Goal: Task Accomplishment & Management: Use online tool/utility

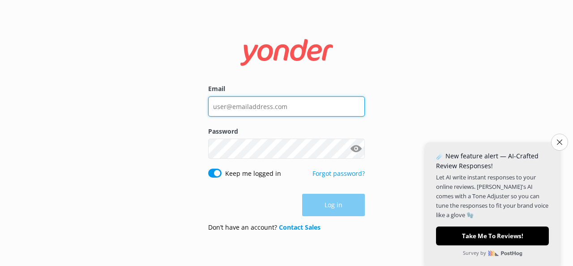
click at [301, 103] on input "Email" at bounding box center [286, 106] width 157 height 20
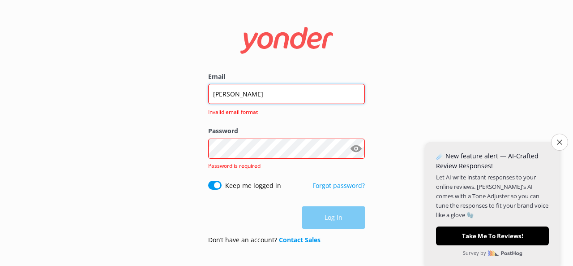
type input "[PERSON_NAME][EMAIL_ADDRESS][DOMAIN_NAME]"
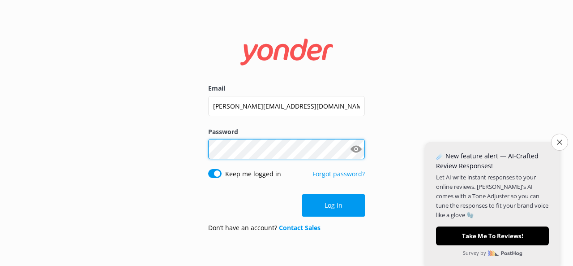
click button "Log in" at bounding box center [333, 205] width 63 height 22
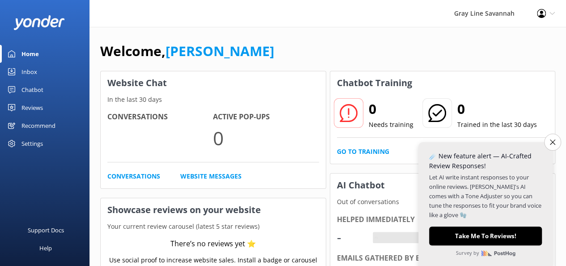
drag, startPoint x: 558, startPoint y: 144, endPoint x: 552, endPoint y: 142, distance: 6.0
click at [558, 144] on button "Close survey" at bounding box center [553, 141] width 17 height 17
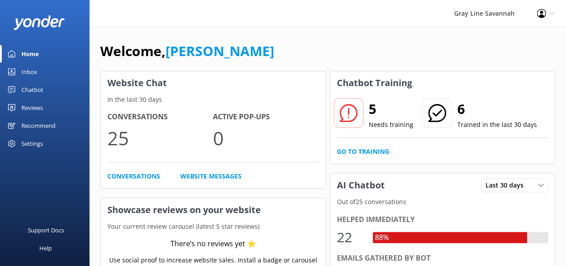
click at [349, 115] on icon at bounding box center [349, 113] width 18 height 18
click at [364, 146] on link "Go to Training" at bounding box center [363, 151] width 52 height 10
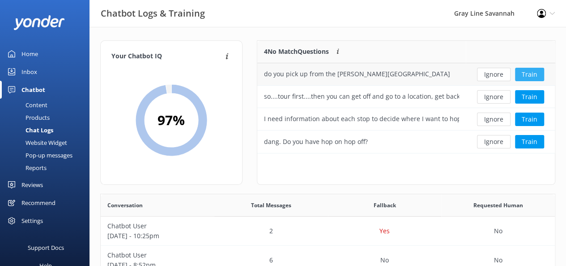
click at [532, 73] on button "Train" at bounding box center [529, 74] width 29 height 13
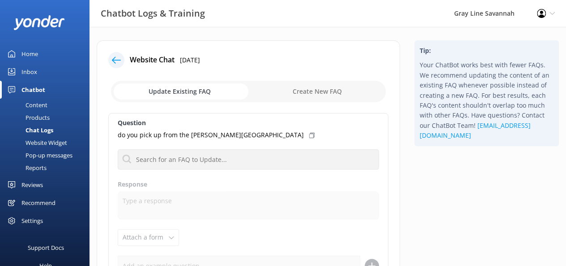
click at [120, 68] on div "Website Chat [DATE] Update Existing FAQ Create New FAQ Question do you pick up …" at bounding box center [249, 200] width 304 height 321
click at [115, 60] on icon at bounding box center [116, 60] width 9 height 9
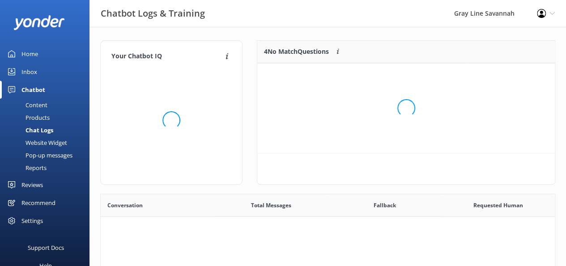
scroll to position [307, 448]
